Goal: Navigation & Orientation: Find specific page/section

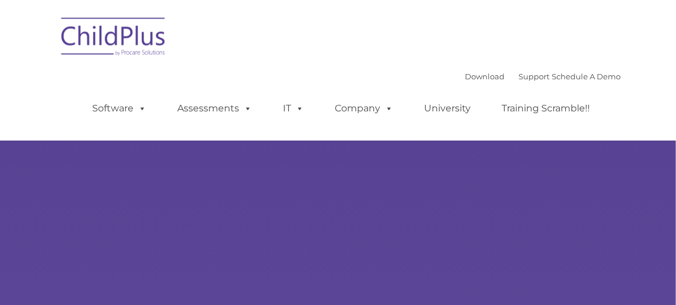
type input ""
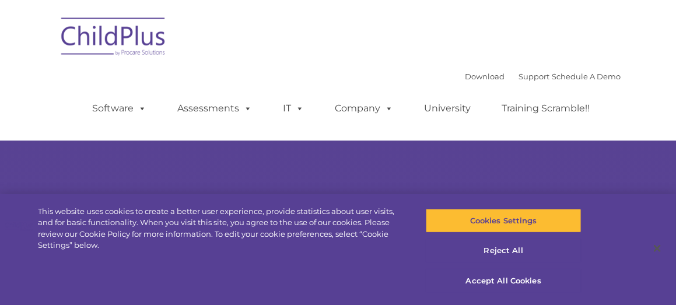
select select "MEDIUM"
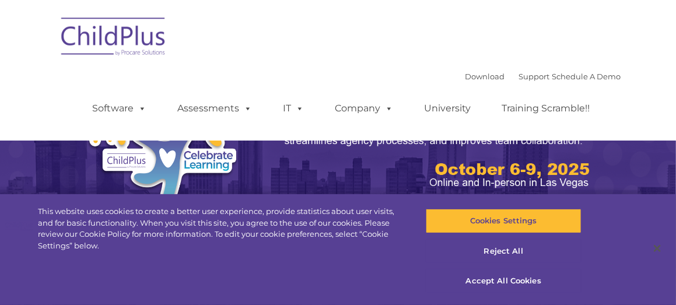
click at [477, 82] on div "Download Support | Schedule A Demo " at bounding box center [544, 77] width 156 height 18
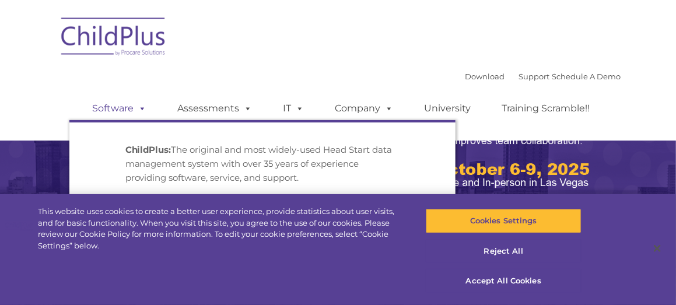
click at [125, 111] on link "Software" at bounding box center [120, 108] width 78 height 23
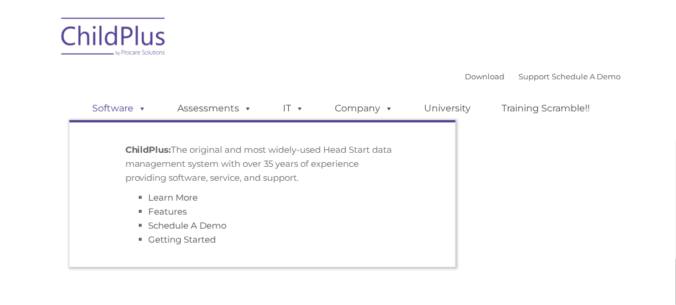
type input ""
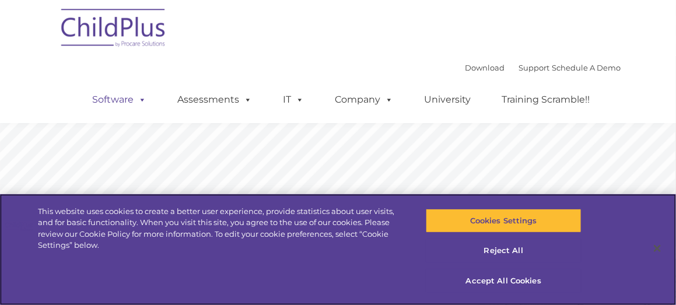
scroll to position [287, 0]
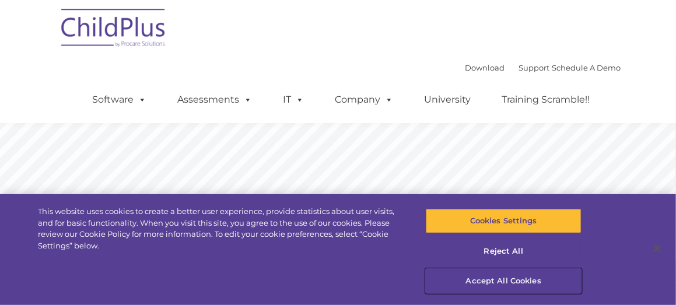
click at [485, 281] on button "Accept All Cookies" at bounding box center [504, 281] width 156 height 25
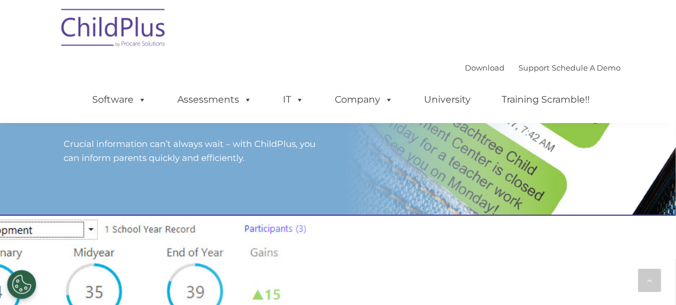
scroll to position [1203, 0]
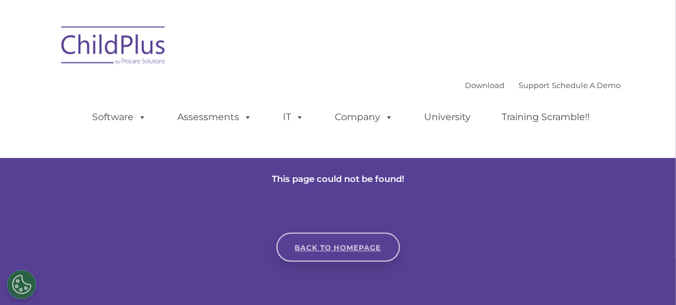
click at [345, 253] on link "Back to homepage" at bounding box center [339, 247] width 124 height 29
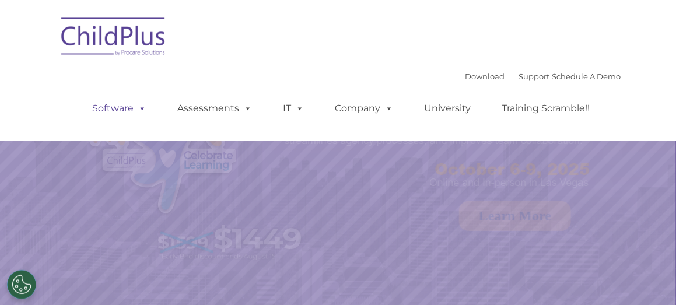
select select "MEDIUM"
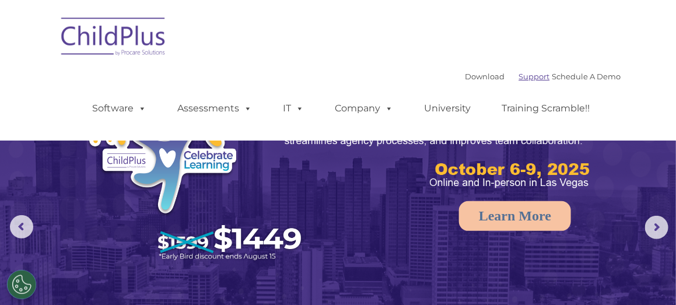
click at [520, 80] on link "Support" at bounding box center [534, 76] width 31 height 9
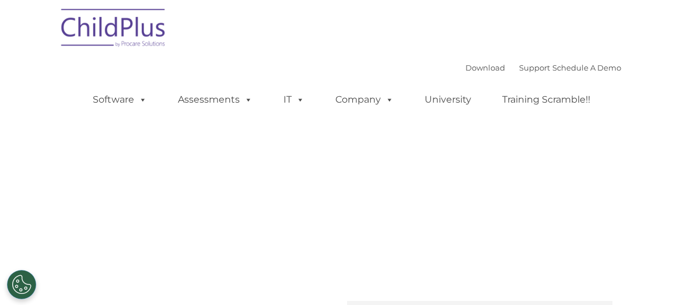
click at [519, 76] on div "Download Support | Schedule A Demo " at bounding box center [544, 68] width 156 height 18
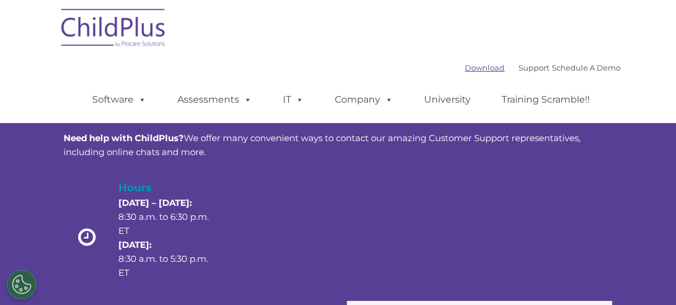
click at [466, 65] on link "Download" at bounding box center [486, 67] width 40 height 9
